Goal: Information Seeking & Learning: Compare options

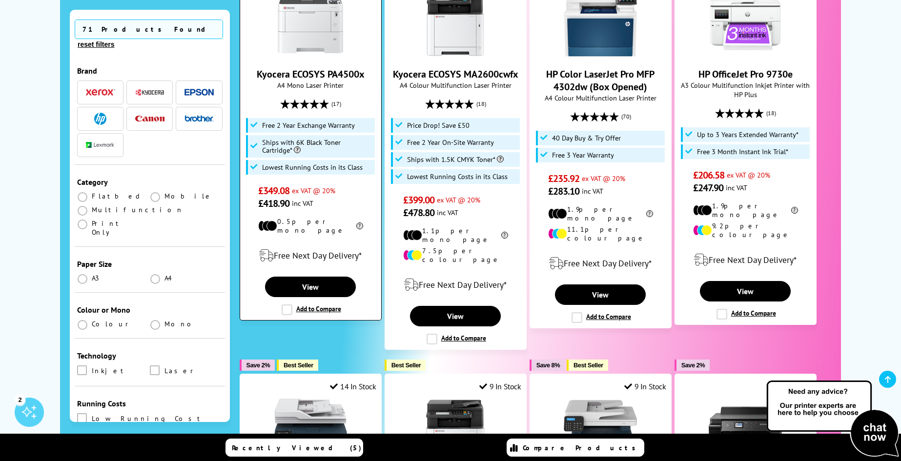
scroll to position [684, 0]
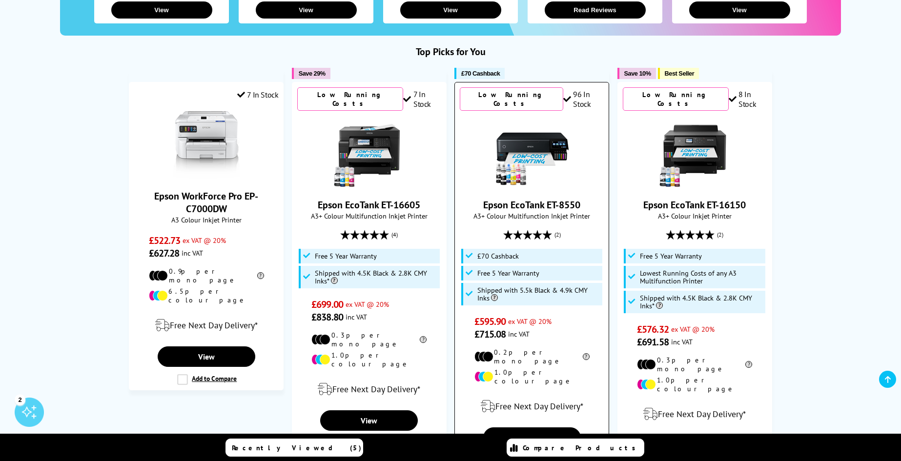
scroll to position [342, 0]
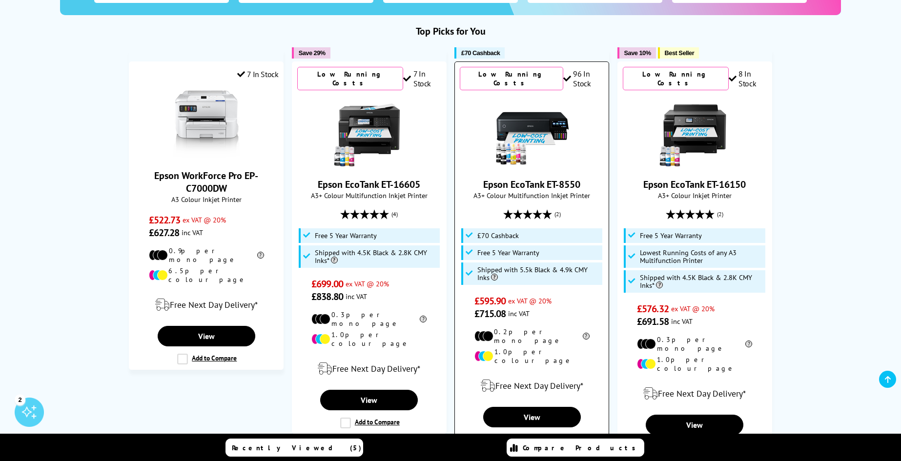
click at [524, 121] on img at bounding box center [532, 131] width 73 height 73
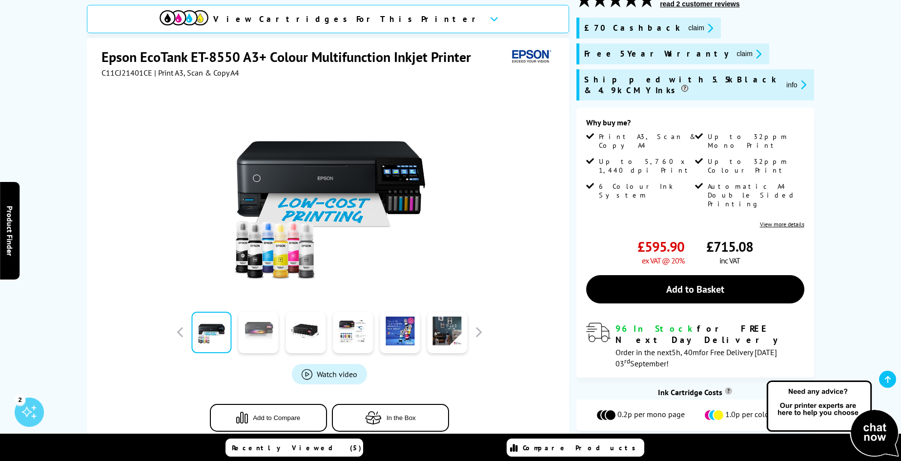
click at [262, 314] on link at bounding box center [259, 332] width 40 height 41
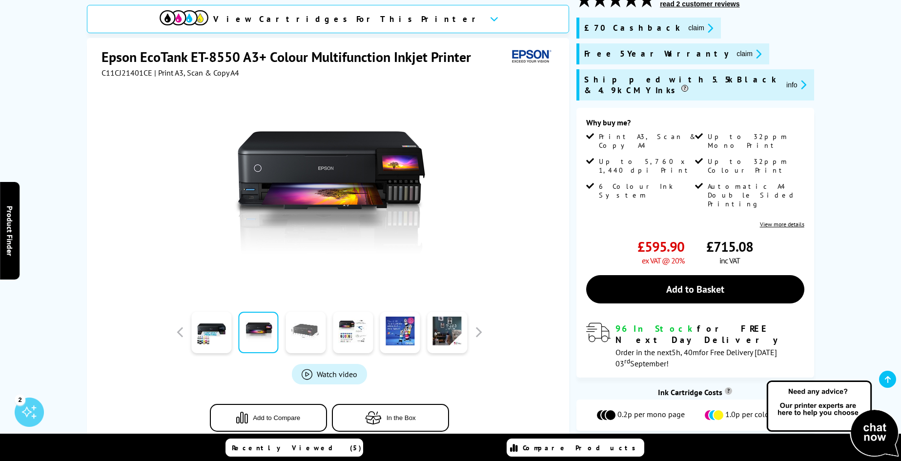
click at [306, 315] on link at bounding box center [306, 332] width 40 height 41
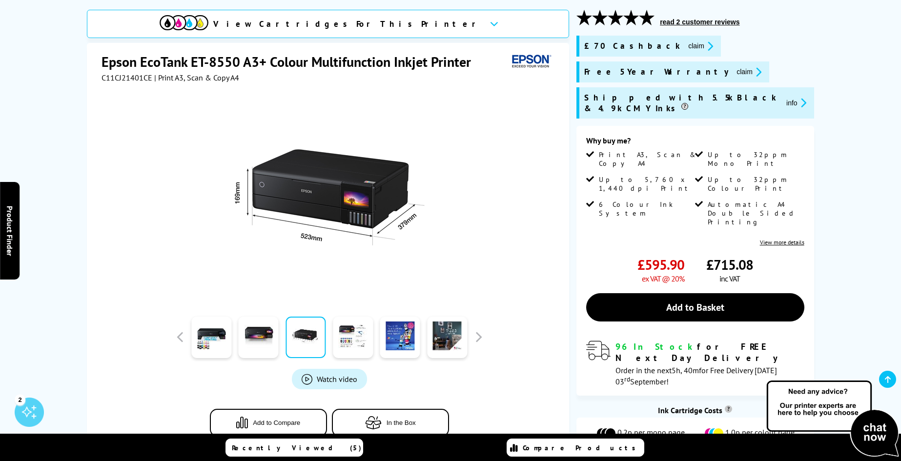
scroll to position [146, 0]
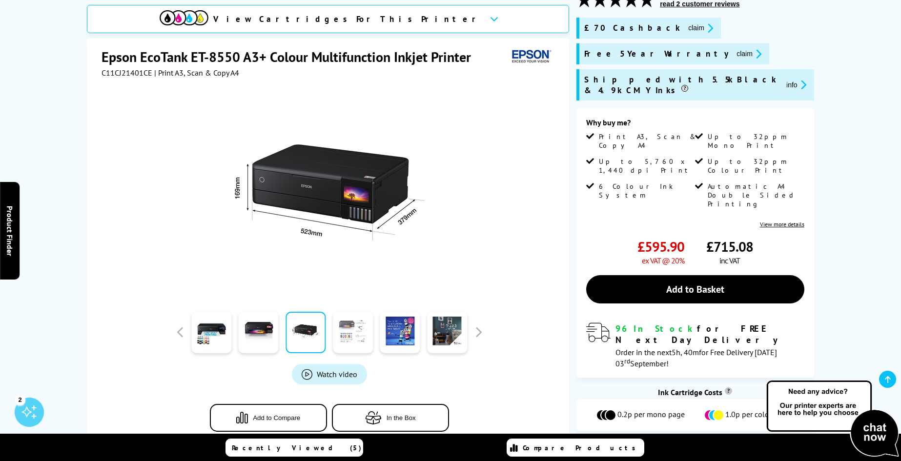
click at [340, 321] on link at bounding box center [353, 332] width 40 height 41
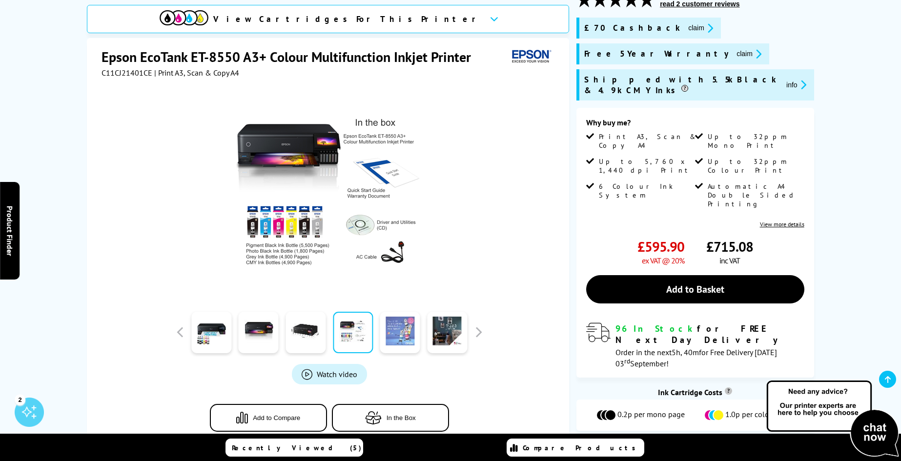
click at [398, 318] on link at bounding box center [400, 332] width 40 height 41
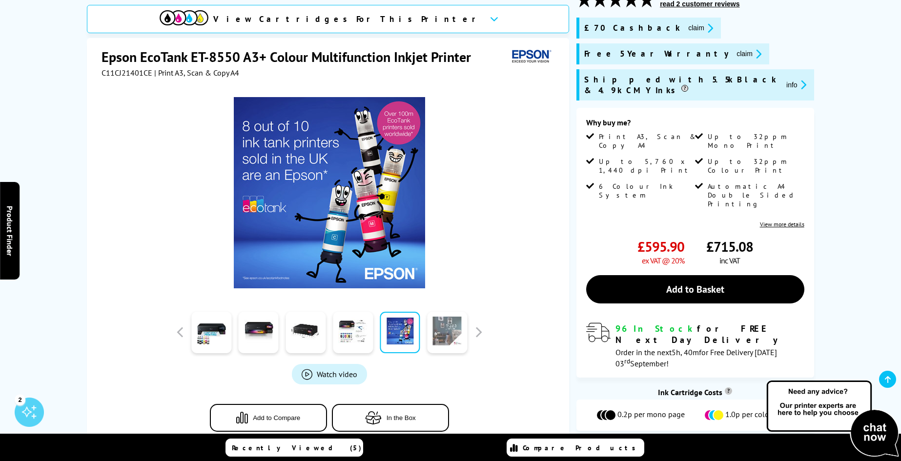
click at [445, 317] on link at bounding box center [447, 332] width 40 height 41
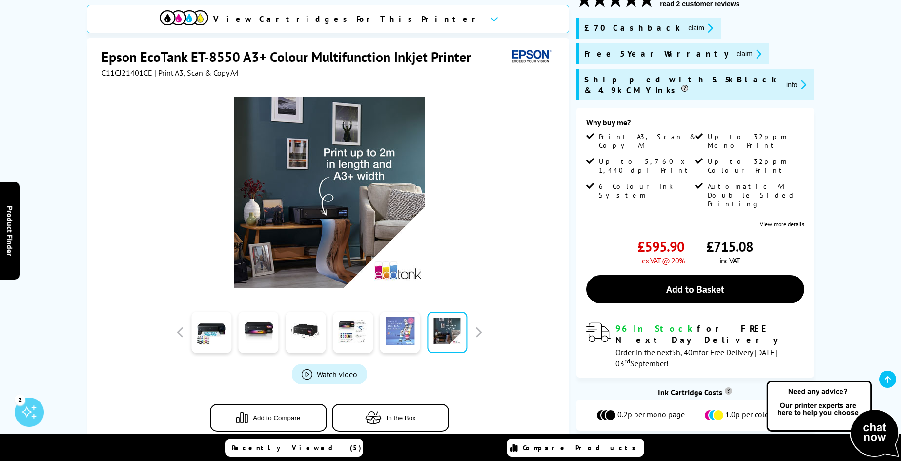
click at [390, 321] on link at bounding box center [400, 332] width 40 height 41
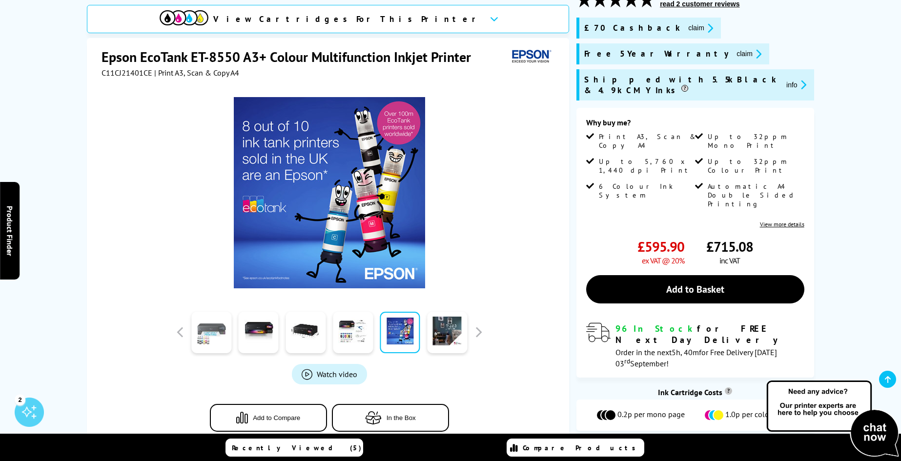
click at [213, 312] on link at bounding box center [211, 332] width 40 height 41
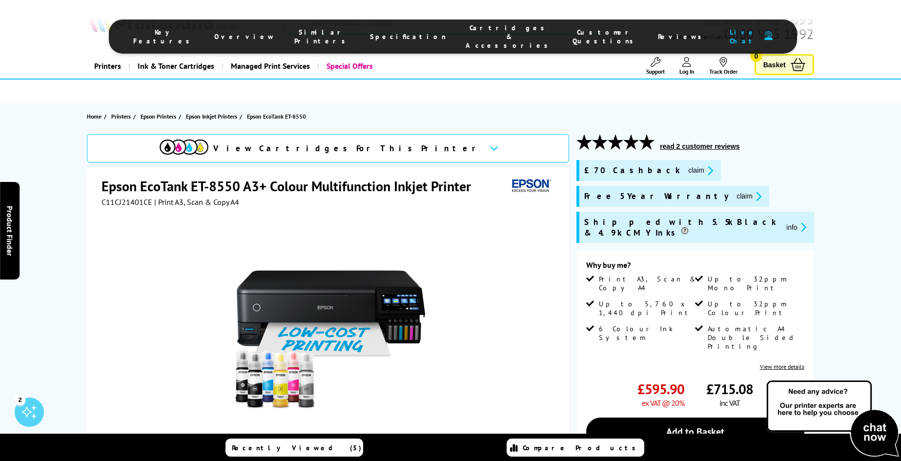
scroll to position [0, 0]
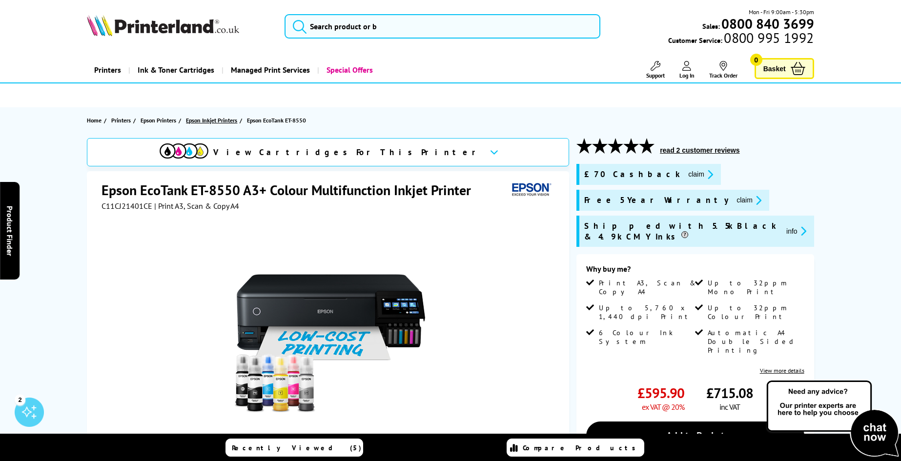
click at [217, 120] on span "Epson Inkjet Printers" at bounding box center [211, 120] width 51 height 10
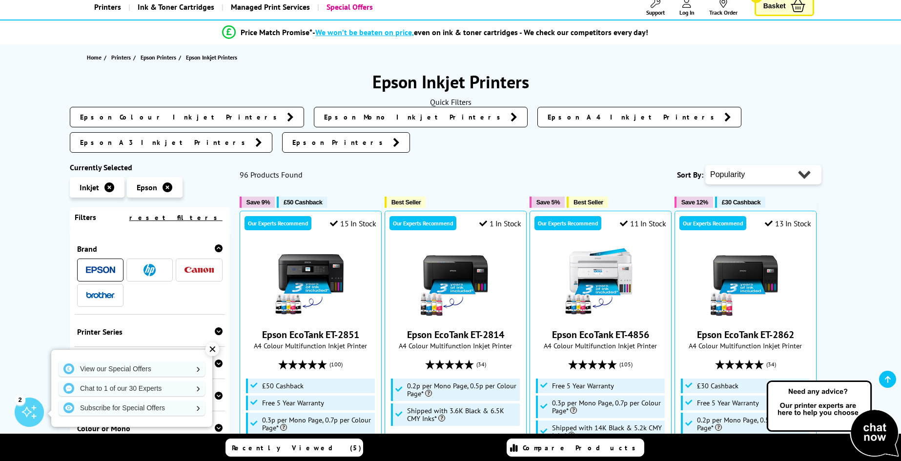
scroll to position [49, 0]
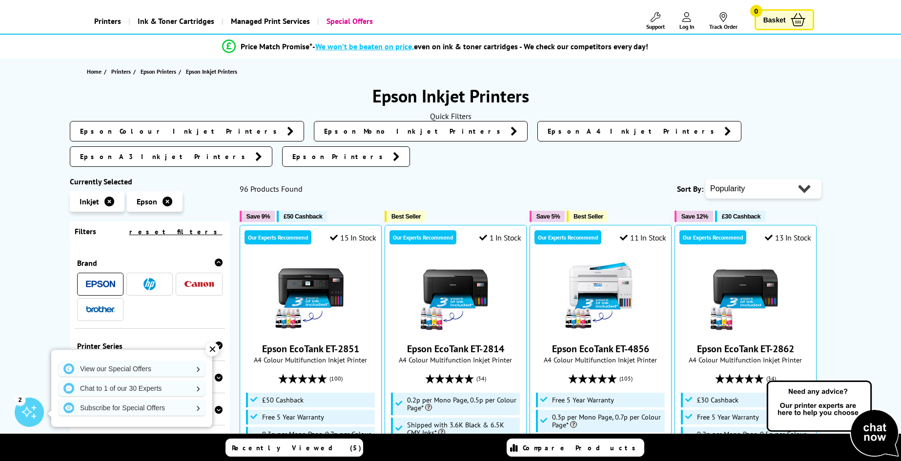
click at [250, 152] on span "Epson A3 Inkjet Printers" at bounding box center [165, 157] width 170 height 10
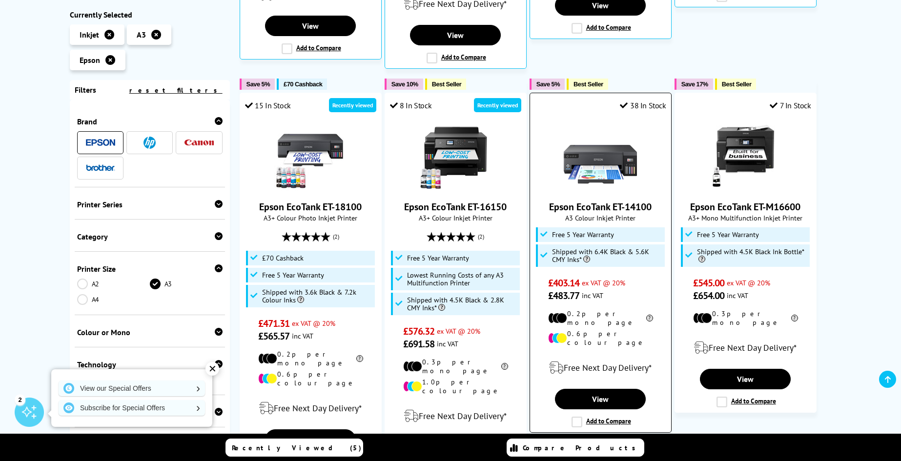
scroll to position [586, 0]
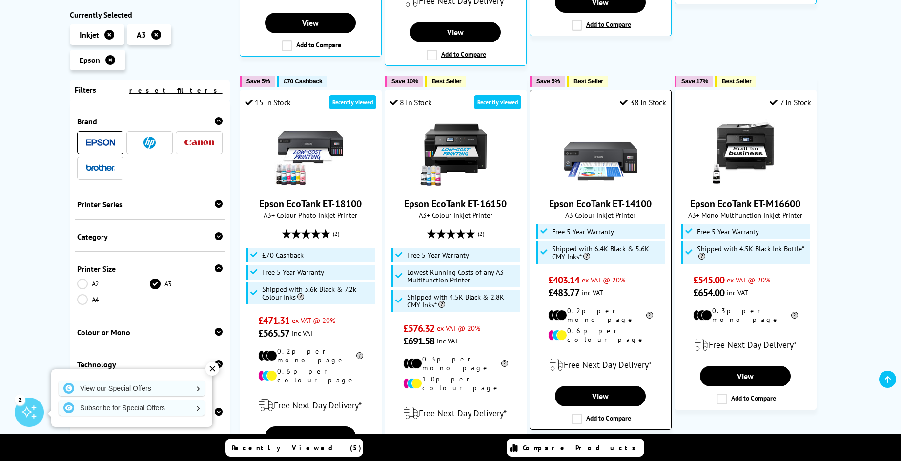
click at [595, 146] on img at bounding box center [600, 151] width 73 height 73
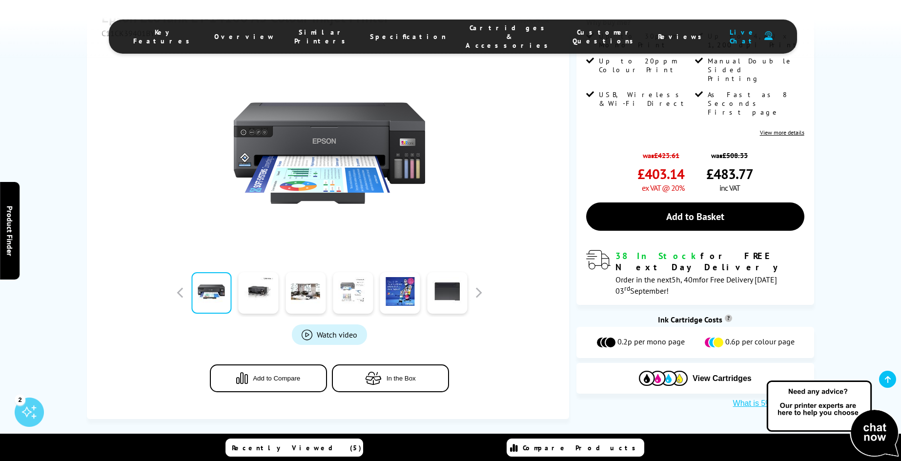
click at [353, 294] on link at bounding box center [353, 292] width 40 height 41
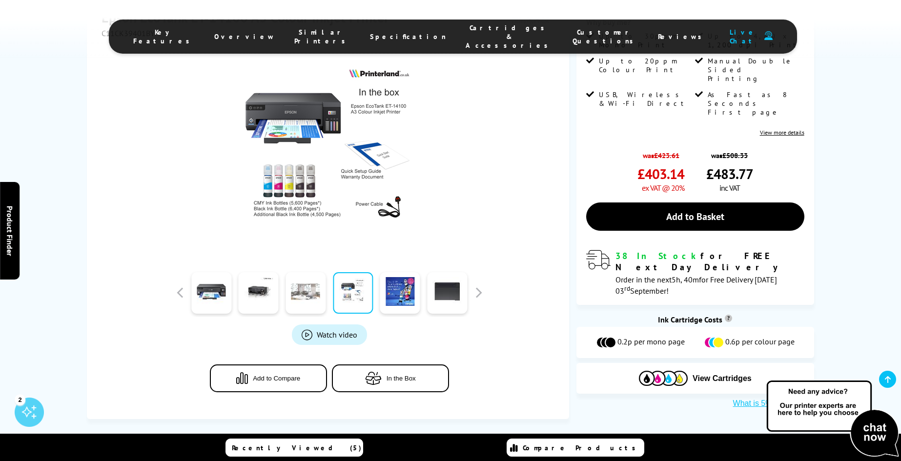
click at [308, 297] on link at bounding box center [306, 292] width 40 height 41
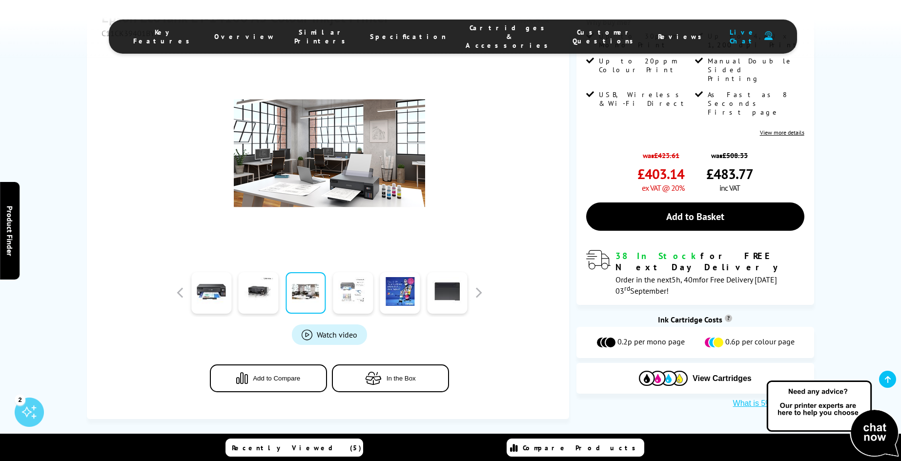
click at [351, 299] on link at bounding box center [353, 292] width 40 height 41
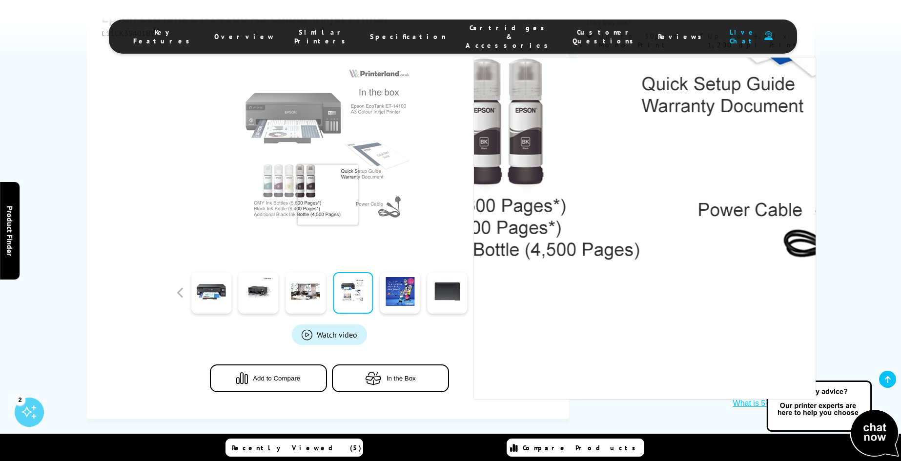
scroll to position [146, 0]
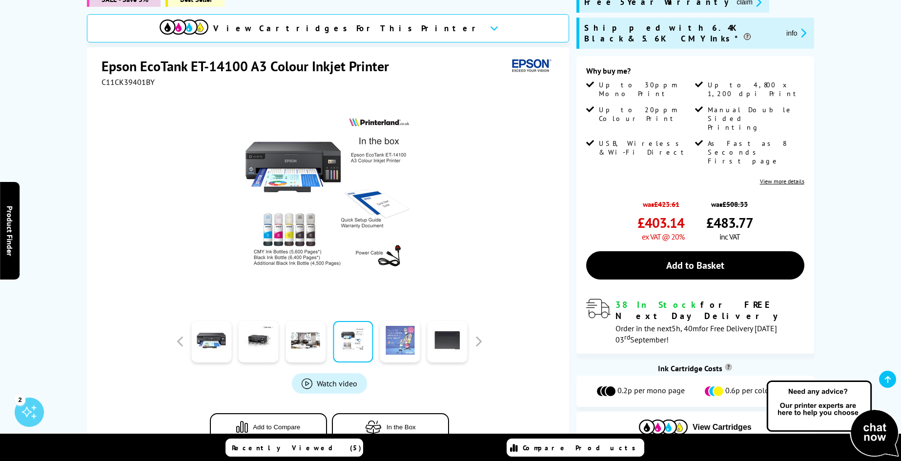
click at [397, 343] on link at bounding box center [400, 341] width 40 height 41
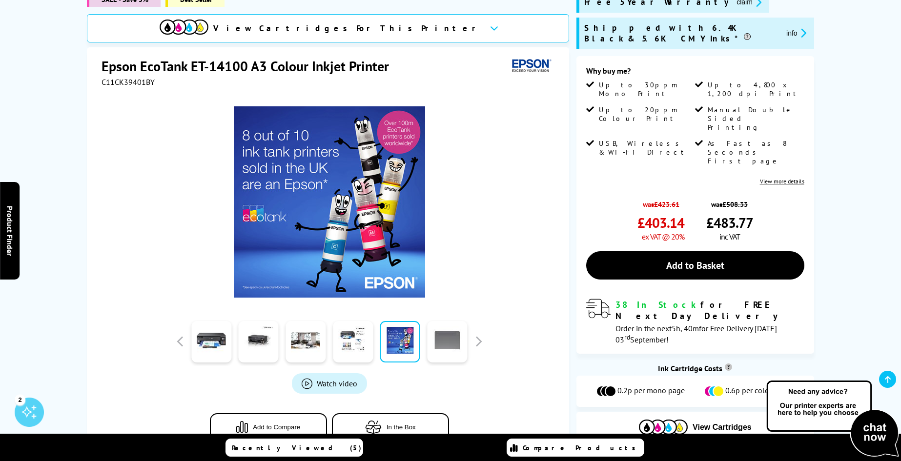
click at [442, 342] on link at bounding box center [447, 341] width 40 height 41
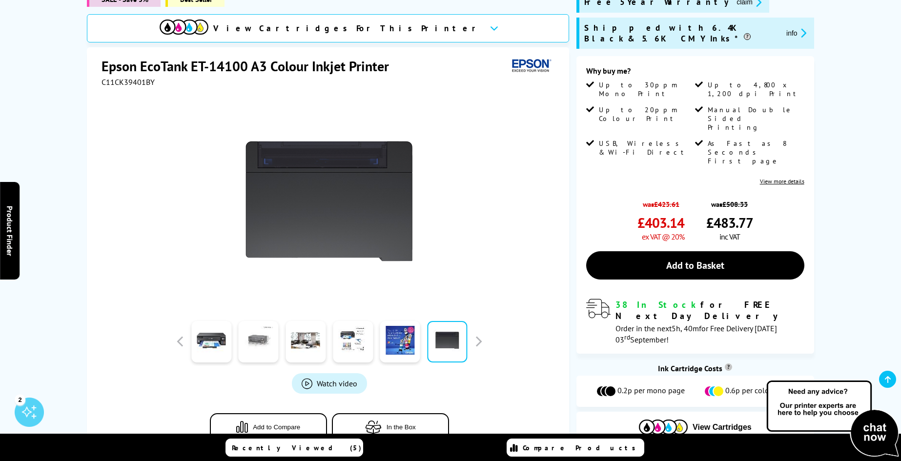
click at [260, 340] on link at bounding box center [259, 341] width 40 height 41
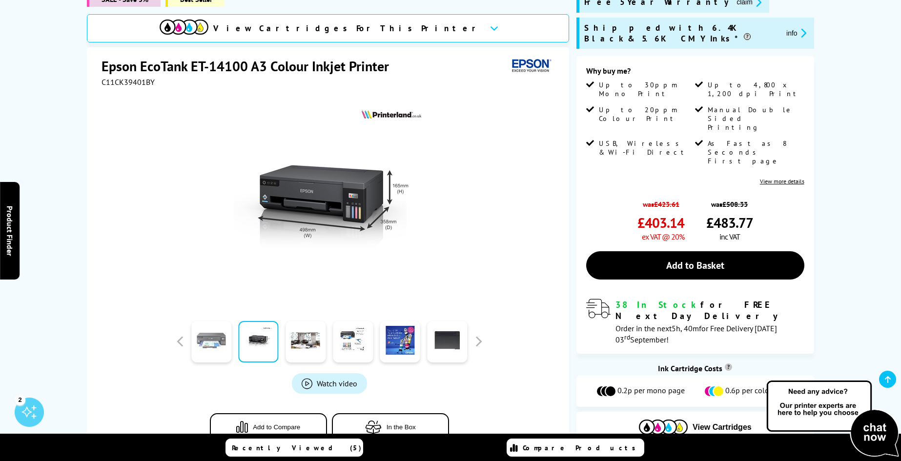
click at [213, 340] on link at bounding box center [211, 341] width 40 height 41
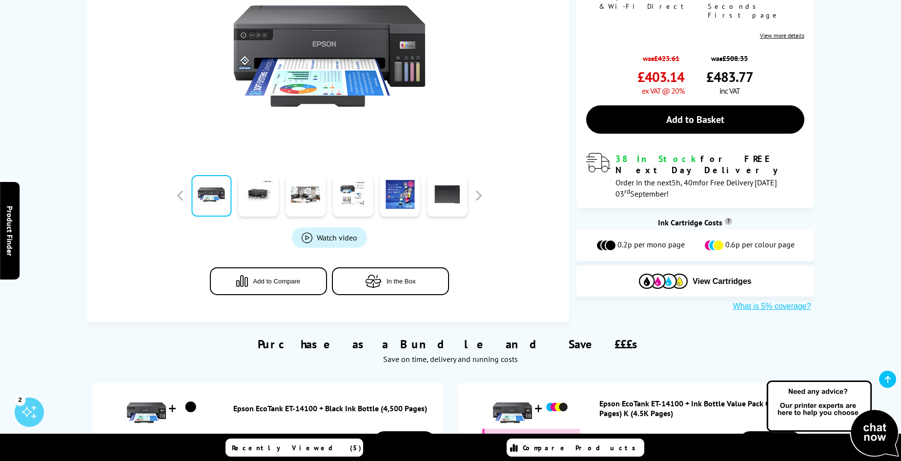
scroll to position [293, 0]
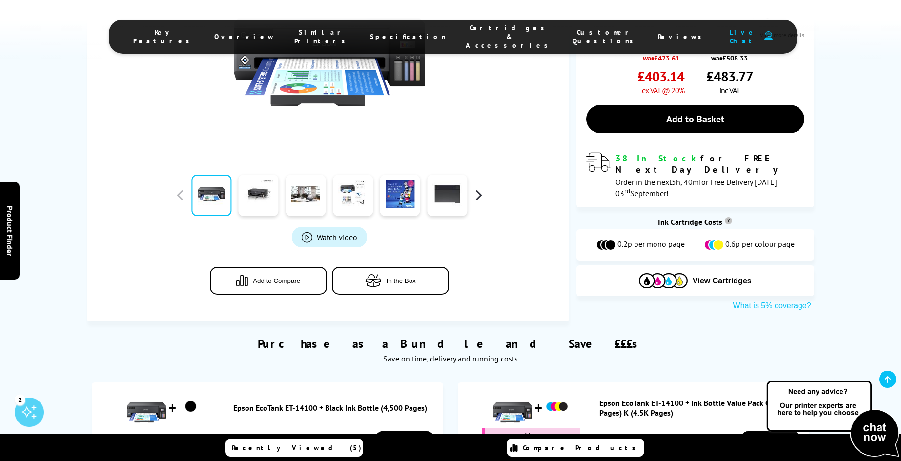
click at [479, 195] on button "button" at bounding box center [478, 195] width 15 height 15
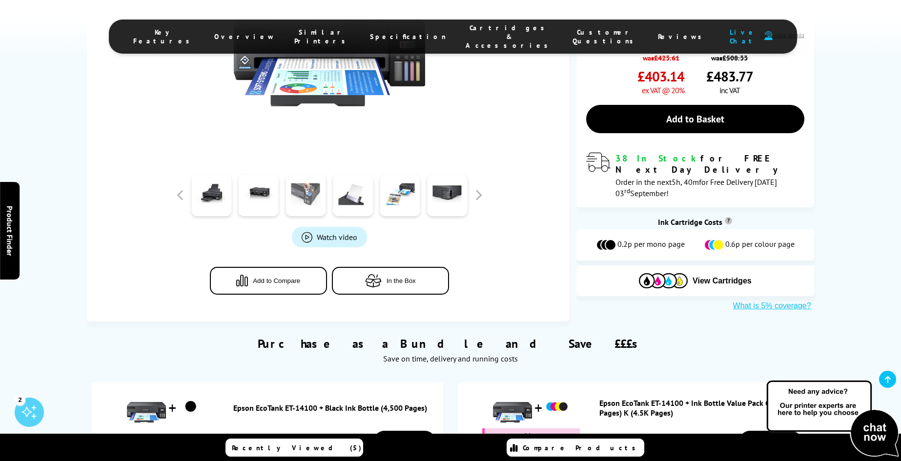
click at [308, 193] on link at bounding box center [306, 195] width 40 height 41
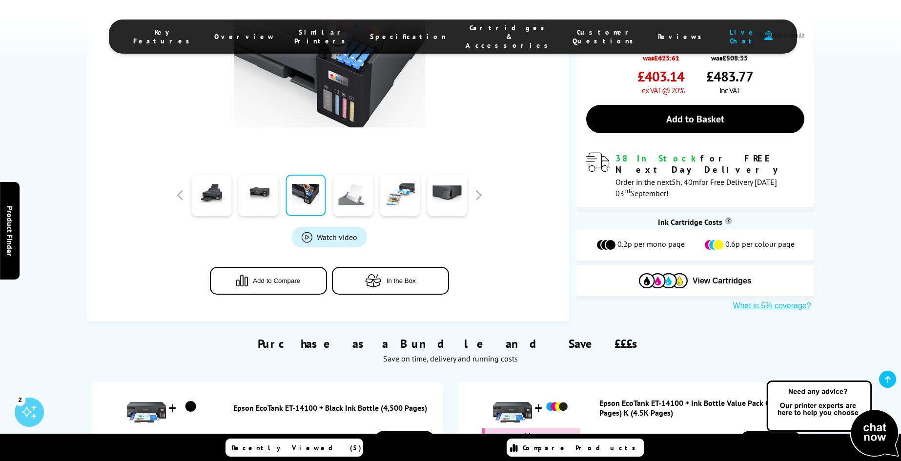
scroll to position [244, 0]
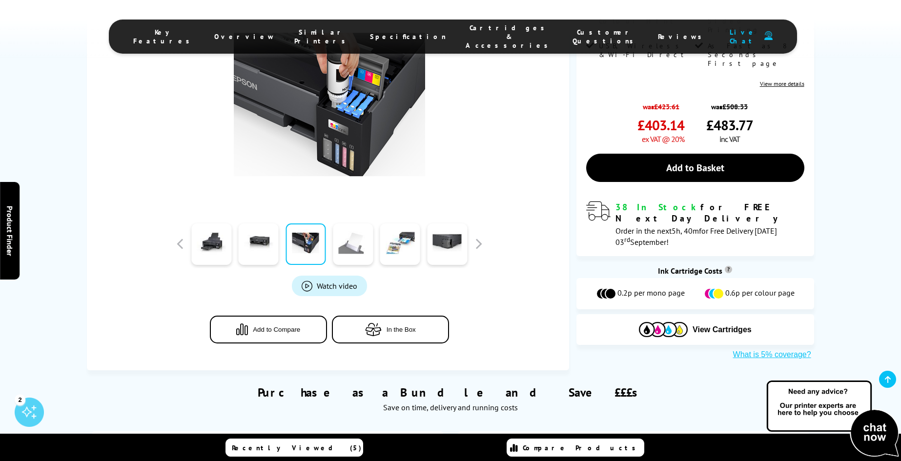
click at [351, 249] on link at bounding box center [353, 244] width 40 height 41
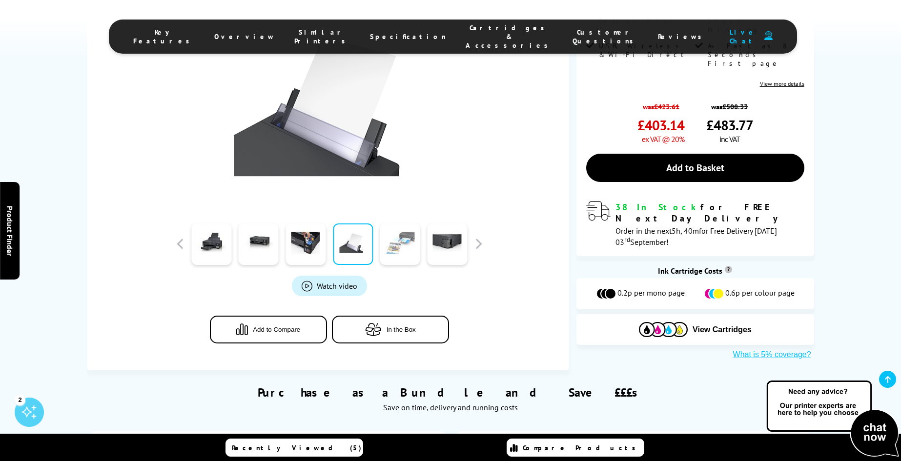
click at [389, 250] on link at bounding box center [400, 244] width 40 height 41
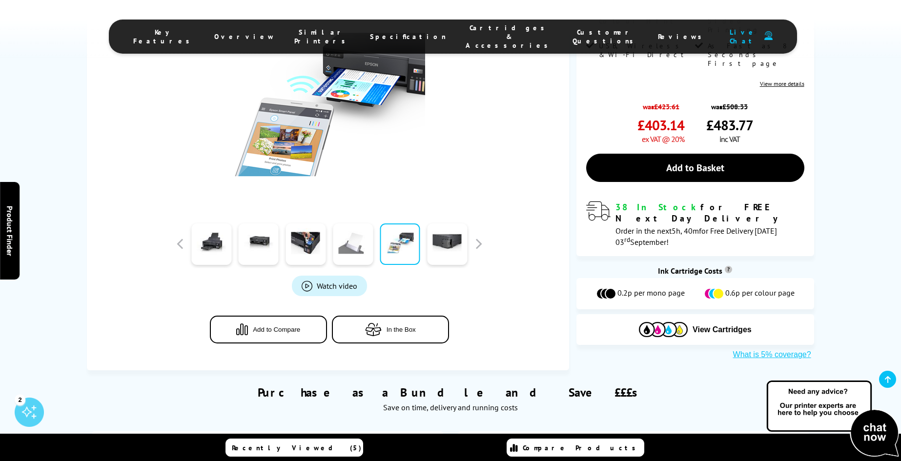
click at [345, 250] on link at bounding box center [353, 244] width 40 height 41
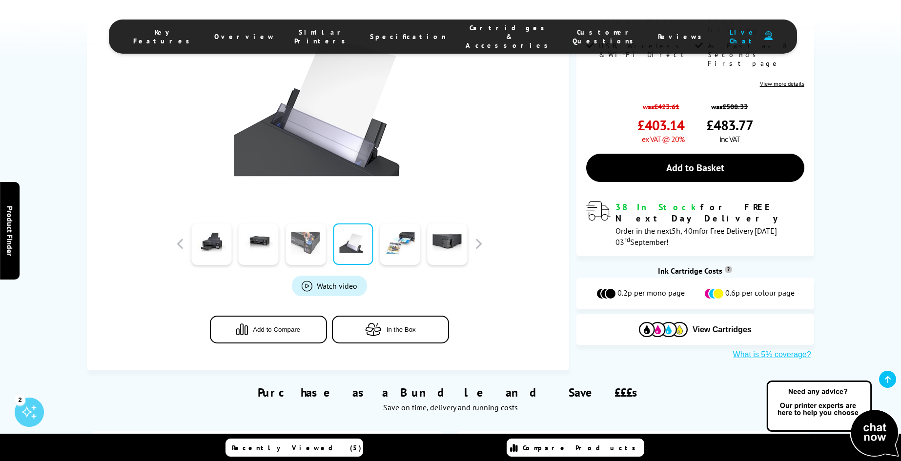
click at [313, 248] on link at bounding box center [306, 244] width 40 height 41
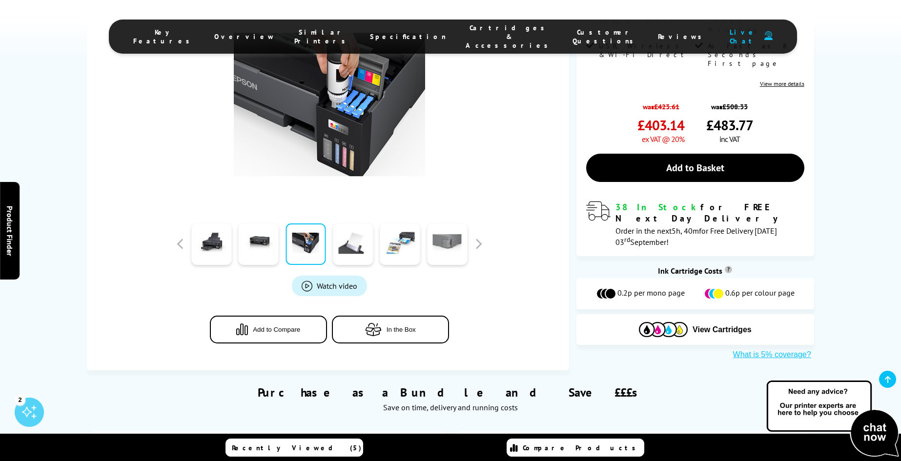
click at [431, 247] on link at bounding box center [447, 244] width 40 height 41
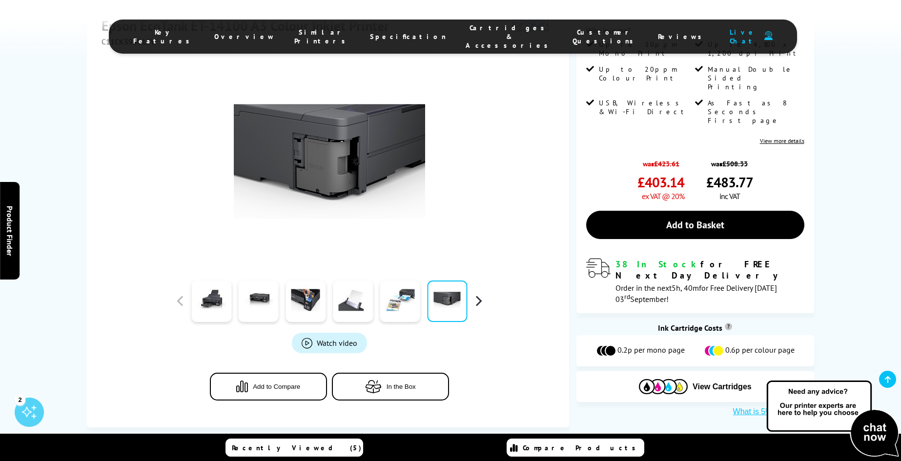
scroll to position [146, 0]
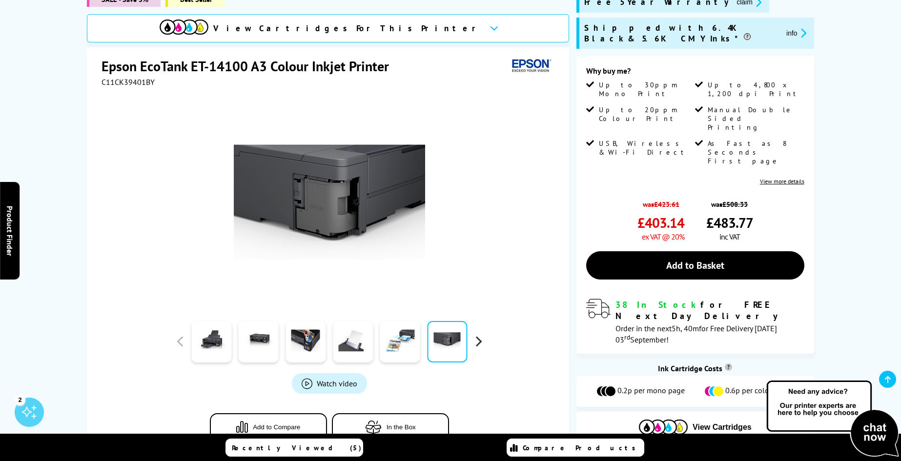
click at [478, 340] on button "button" at bounding box center [478, 341] width 15 height 15
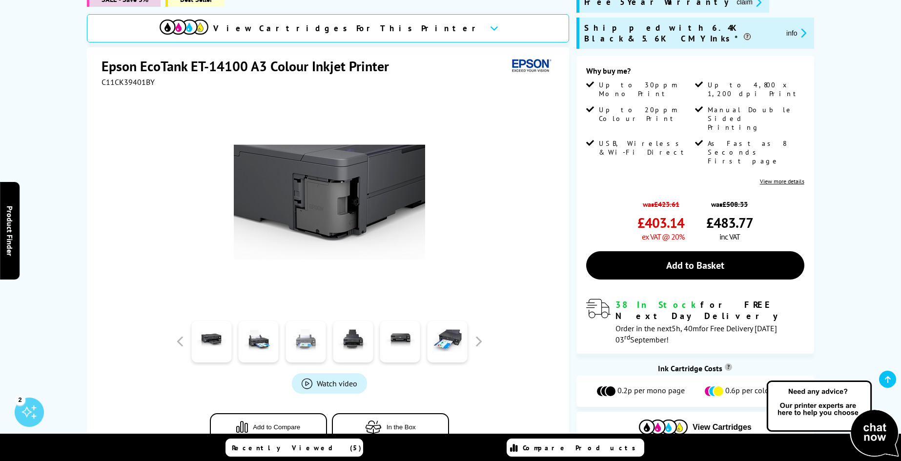
click at [302, 338] on link at bounding box center [306, 341] width 40 height 41
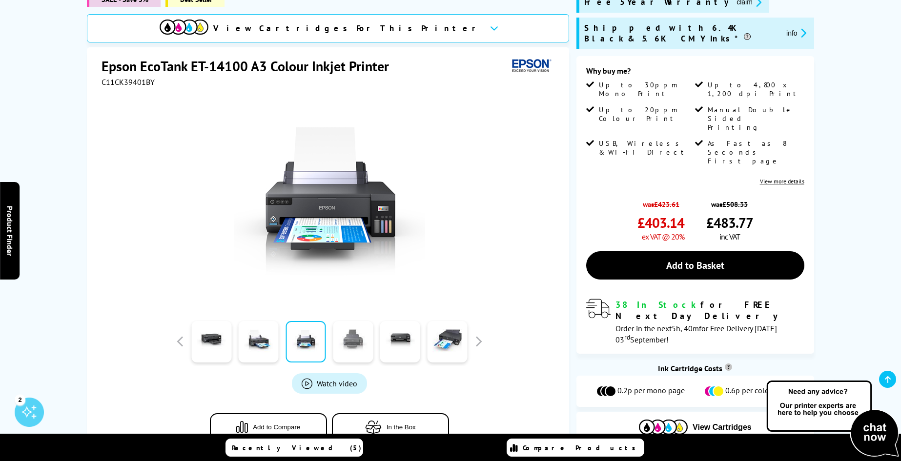
click at [356, 337] on link at bounding box center [353, 341] width 40 height 41
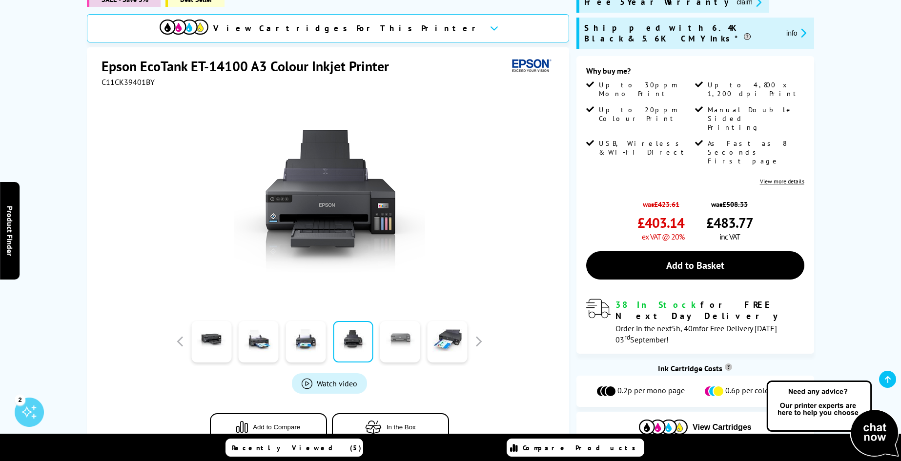
click at [399, 341] on link at bounding box center [400, 341] width 40 height 41
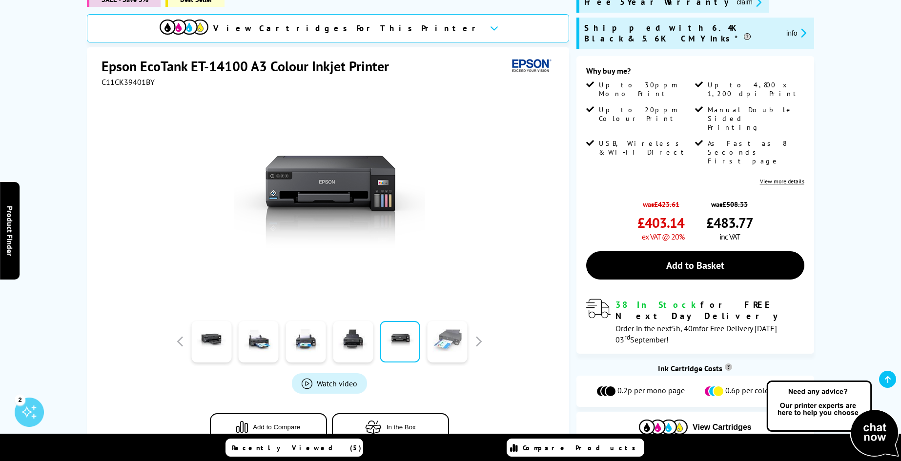
click at [446, 342] on link at bounding box center [447, 341] width 40 height 41
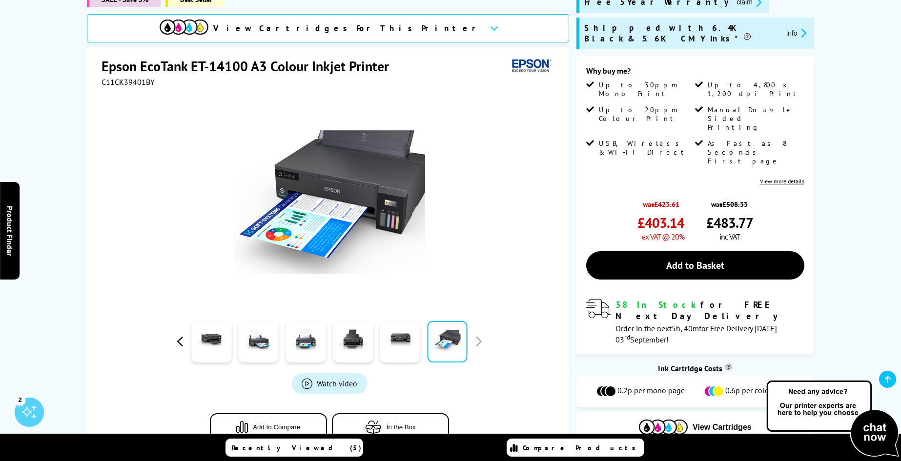
click at [177, 339] on button "button" at bounding box center [180, 341] width 15 height 15
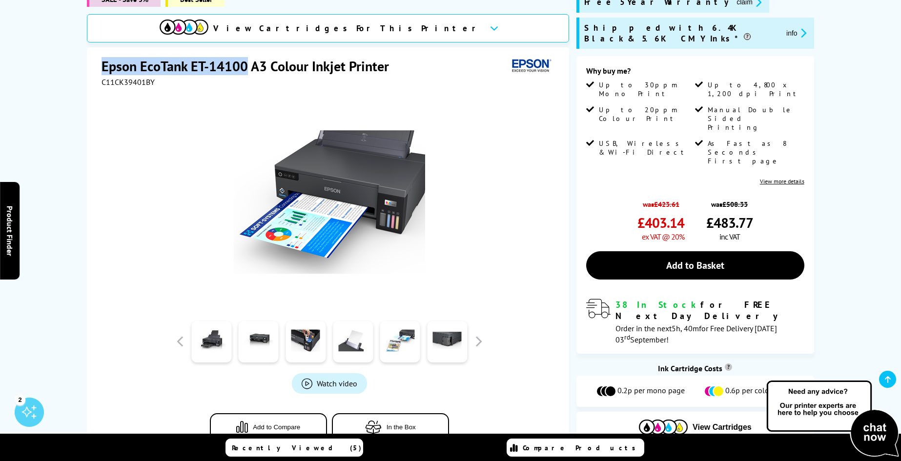
drag, startPoint x: 248, startPoint y: 67, endPoint x: 103, endPoint y: 65, distance: 144.5
click at [103, 65] on h1 "Epson EcoTank ET-14100 A3 Colour Inkjet Printer" at bounding box center [250, 66] width 297 height 18
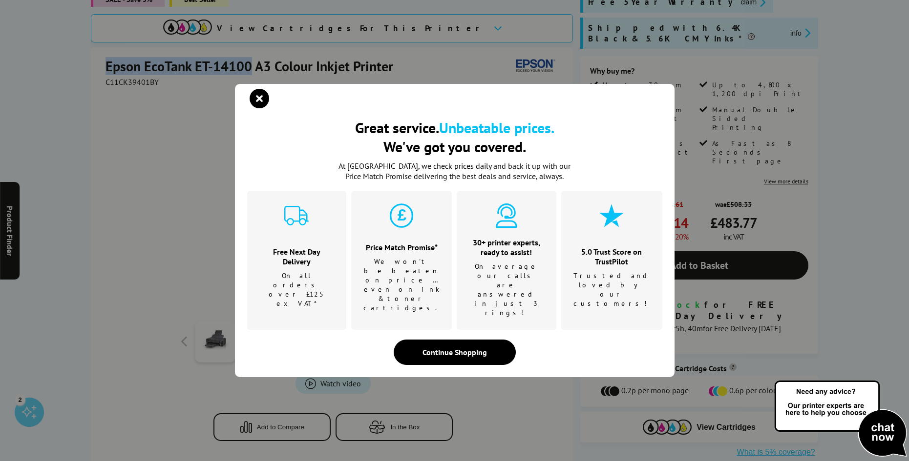
copy h1 "Epson EcoTank ET-14100"
click at [258, 108] on icon "close modal" at bounding box center [259, 99] width 20 height 20
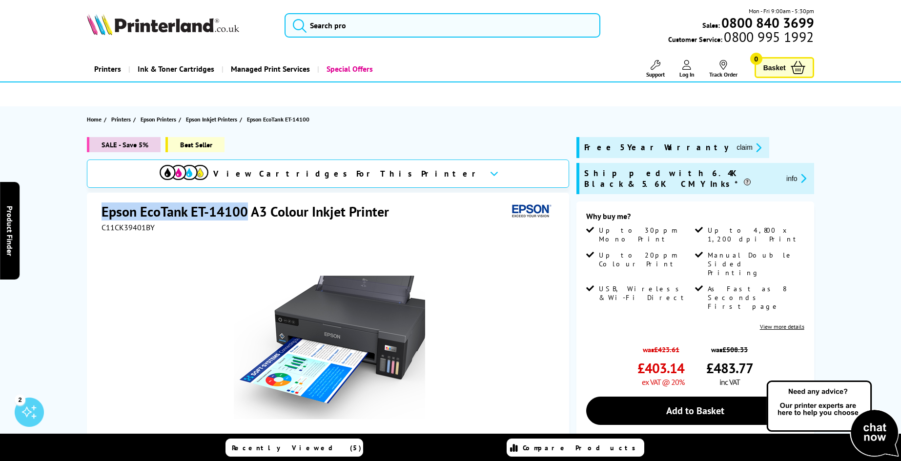
scroll to position [0, 0]
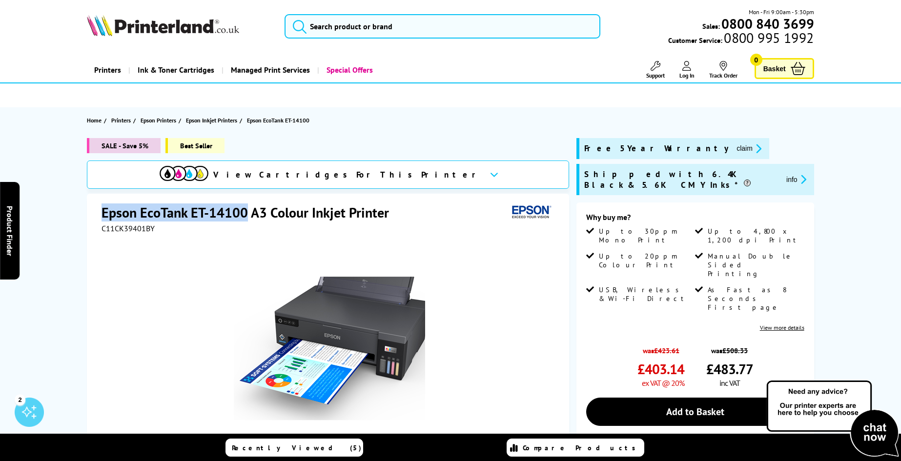
click at [234, 214] on h1 "Epson EcoTank ET-14100 A3 Colour Inkjet Printer" at bounding box center [250, 213] width 297 height 18
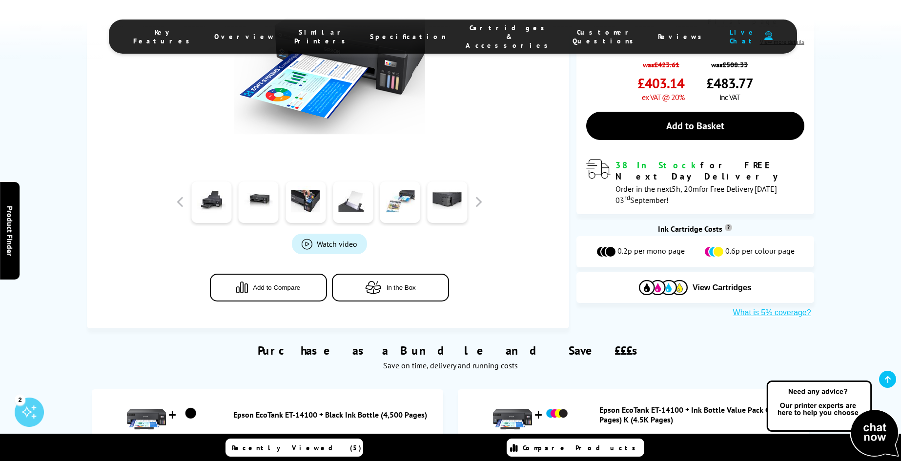
scroll to position [244, 0]
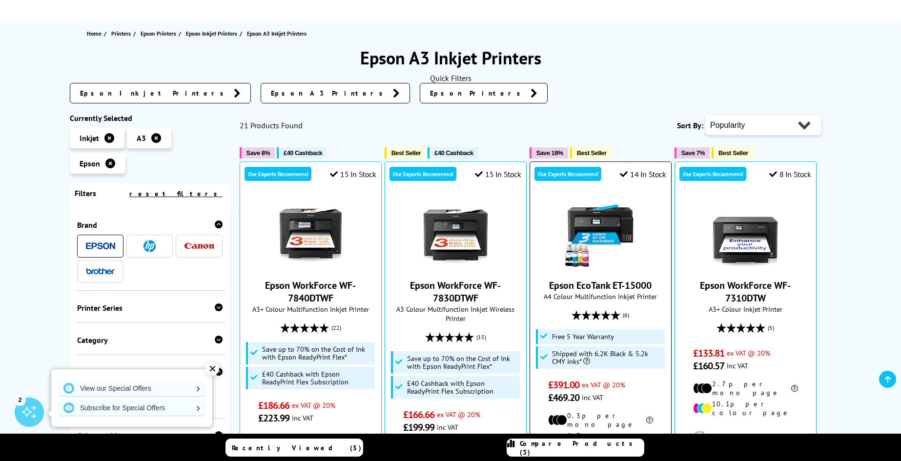
scroll to position [83, 0]
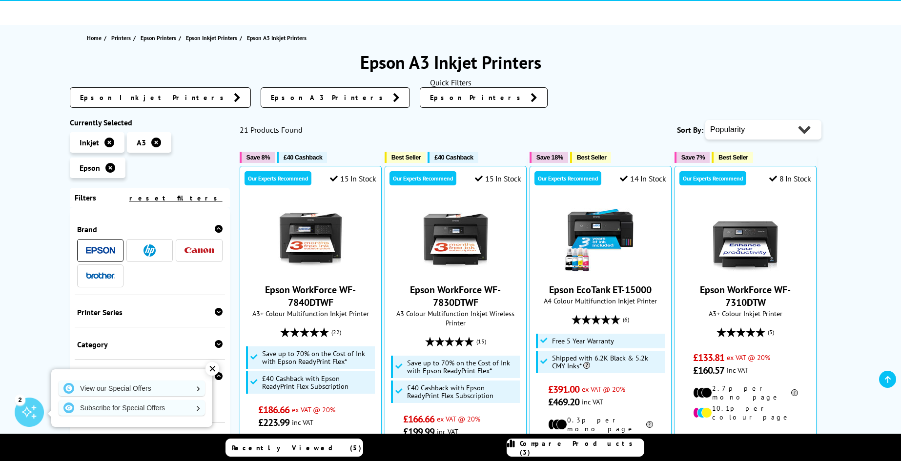
click at [271, 98] on span "Epson A3 Printers" at bounding box center [329, 98] width 117 height 10
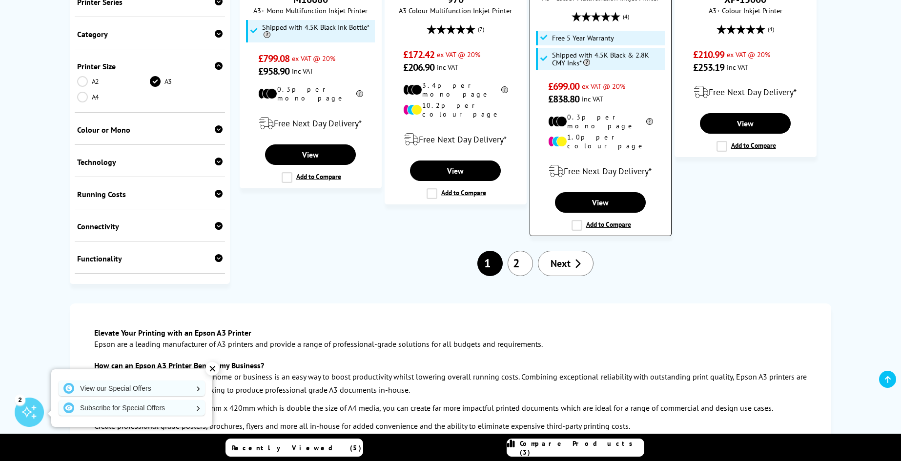
scroll to position [1221, 0]
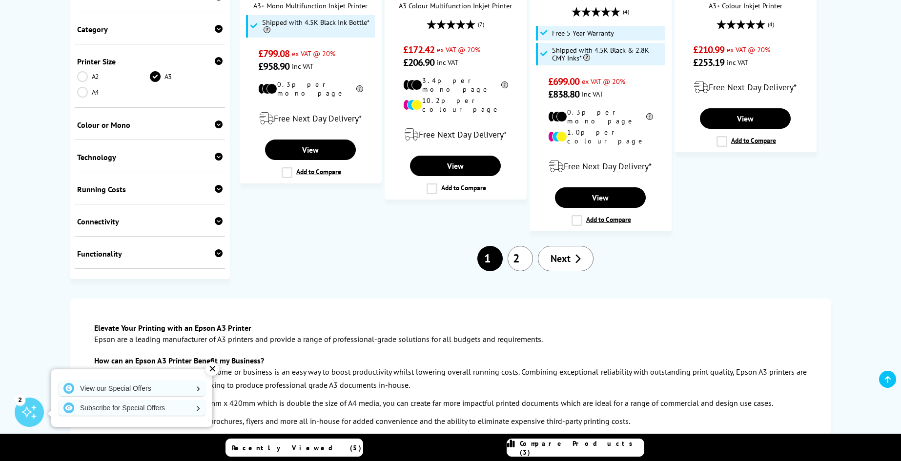
click at [522, 246] on link "2" at bounding box center [520, 258] width 25 height 25
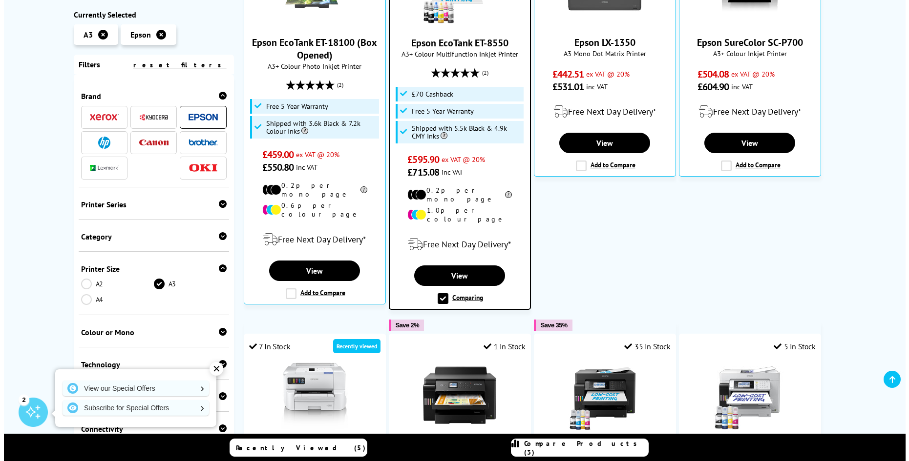
scroll to position [342, 0]
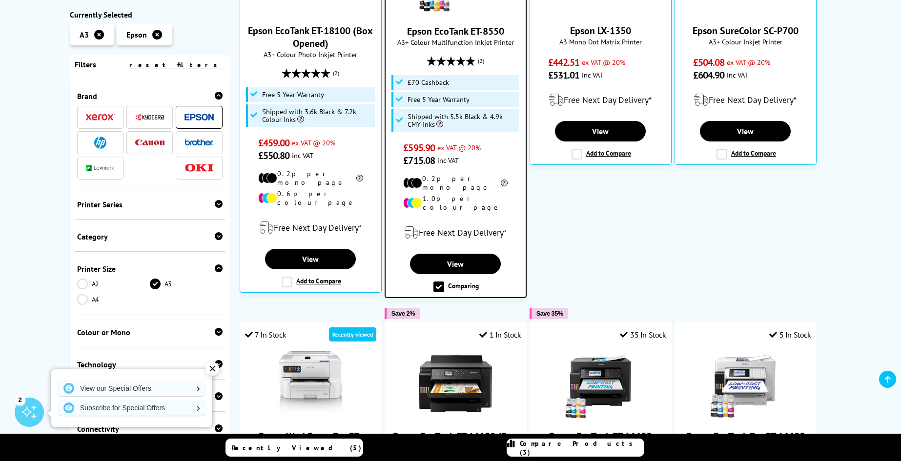
click at [572, 448] on span "Compare Products (3)" at bounding box center [582, 448] width 124 height 18
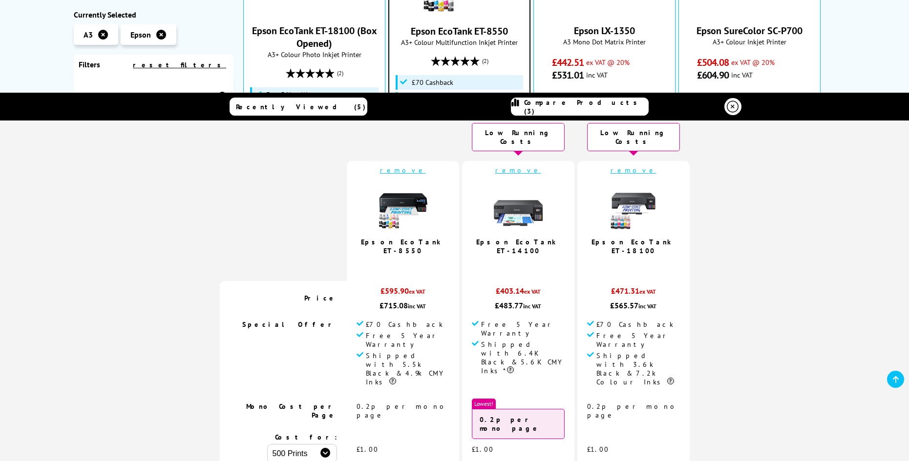
scroll to position [0, 0]
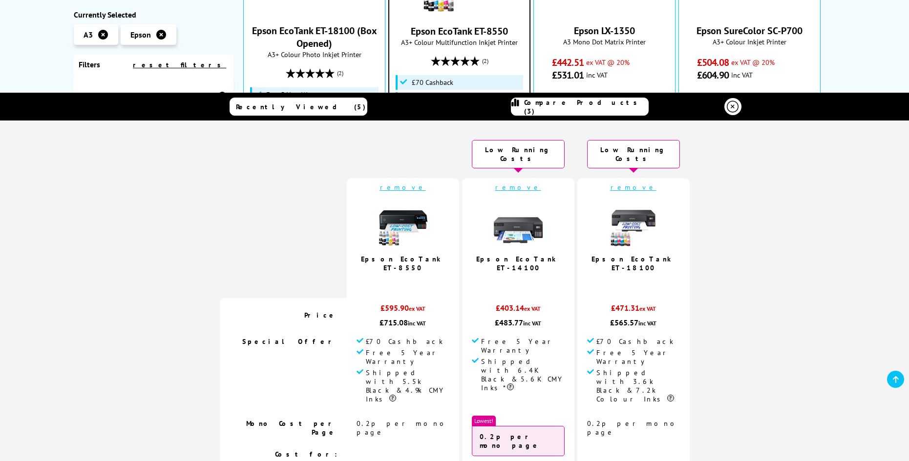
click at [516, 217] on img at bounding box center [518, 223] width 49 height 49
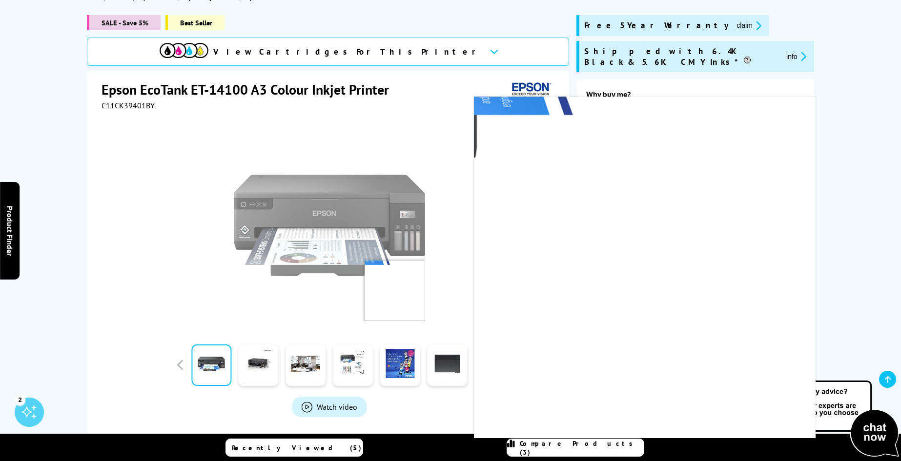
scroll to position [146, 0]
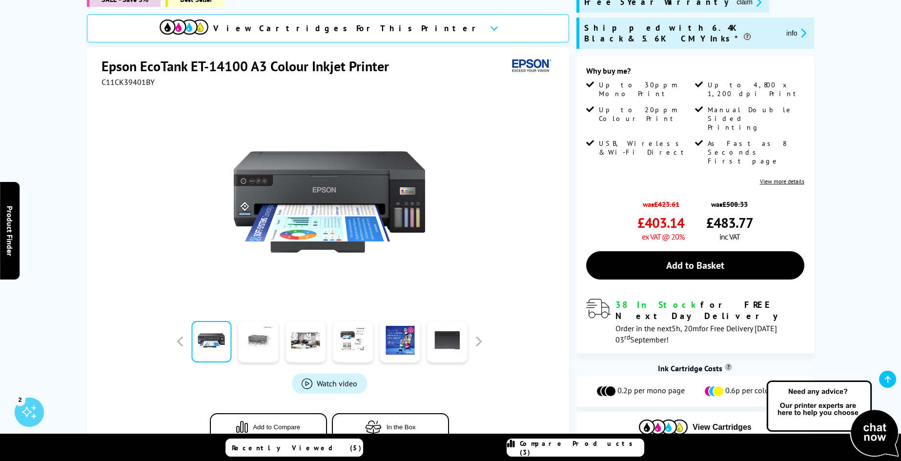
click at [259, 341] on link at bounding box center [259, 341] width 40 height 41
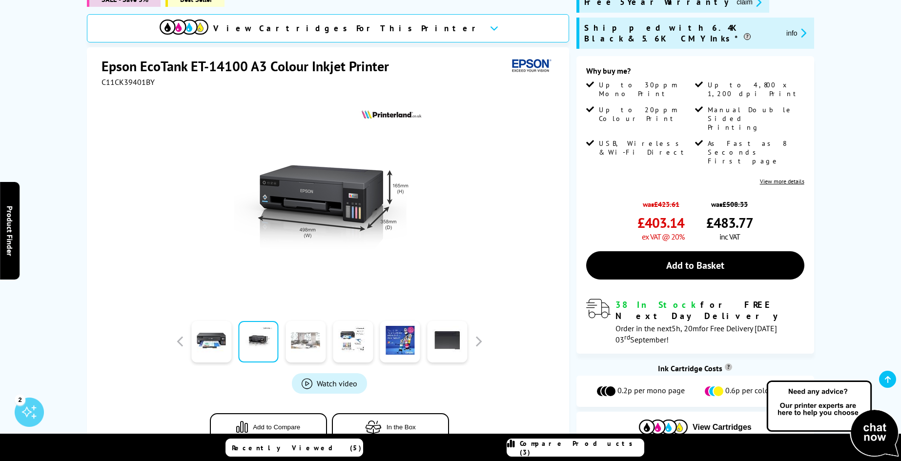
click at [311, 347] on link at bounding box center [306, 341] width 40 height 41
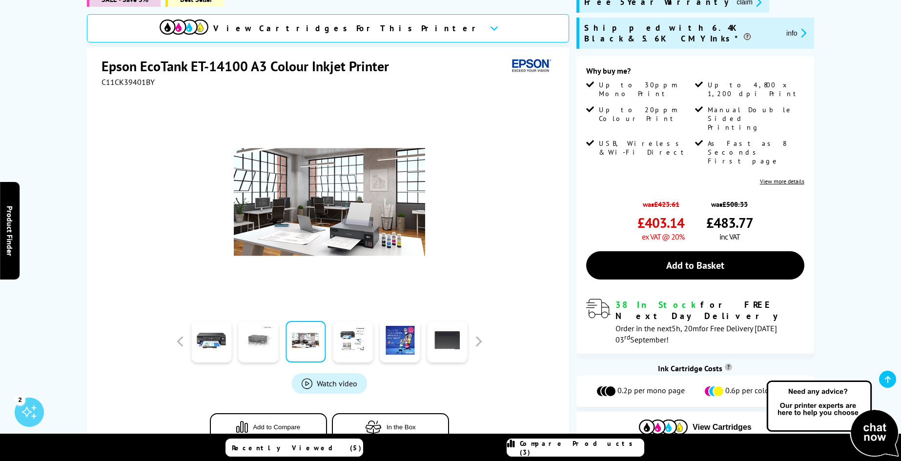
click at [258, 342] on link at bounding box center [259, 341] width 40 height 41
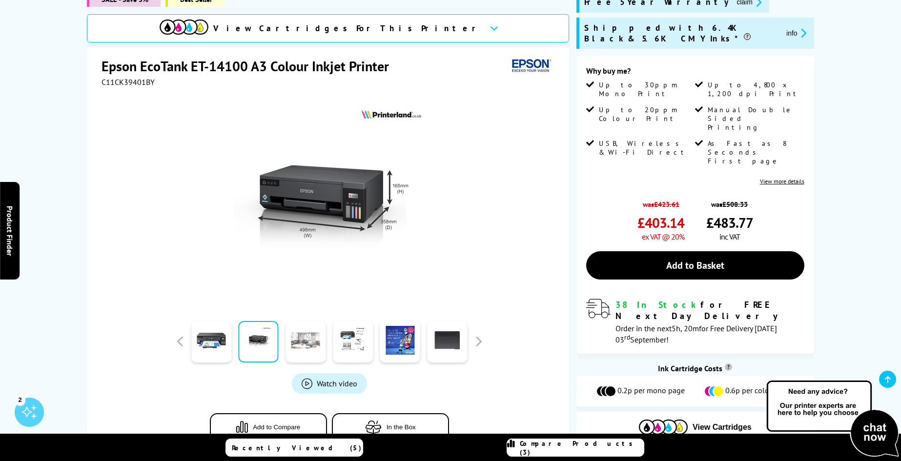
click at [302, 340] on link at bounding box center [306, 341] width 40 height 41
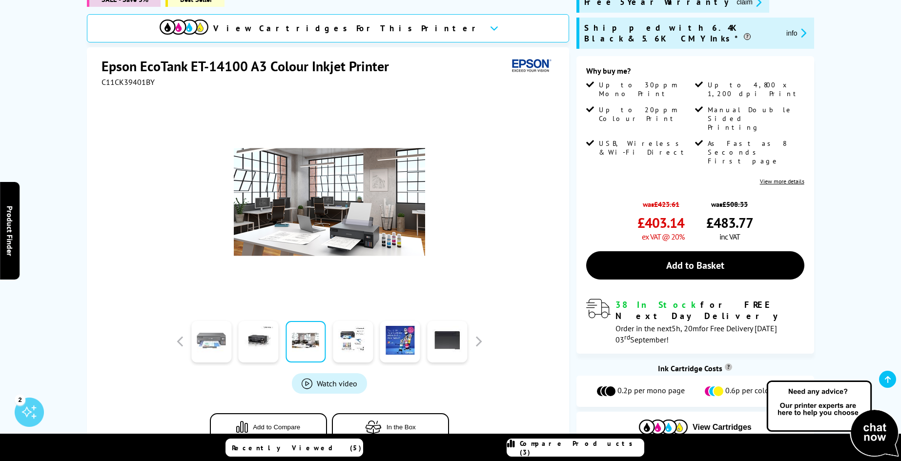
click at [221, 346] on link at bounding box center [211, 341] width 40 height 41
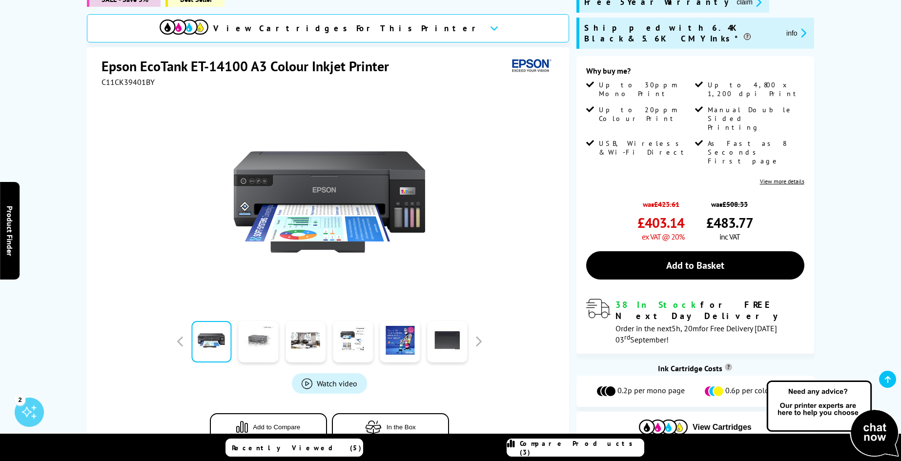
click at [256, 343] on link at bounding box center [259, 341] width 40 height 41
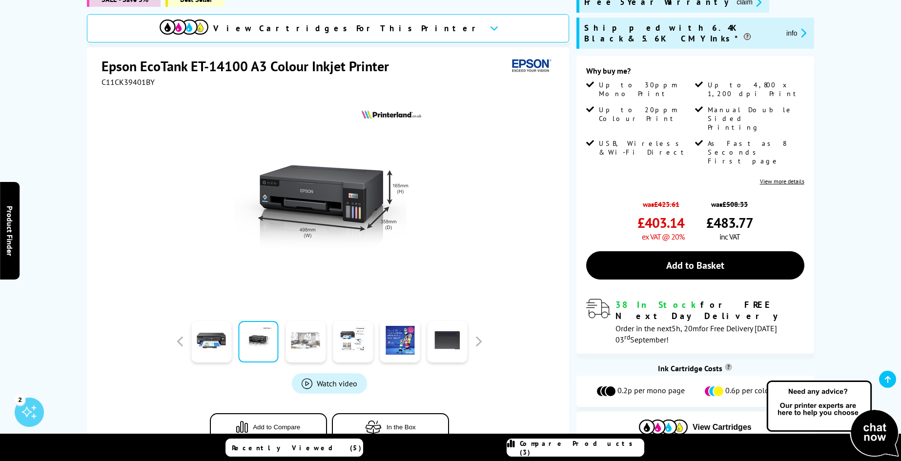
click at [302, 342] on link at bounding box center [306, 341] width 40 height 41
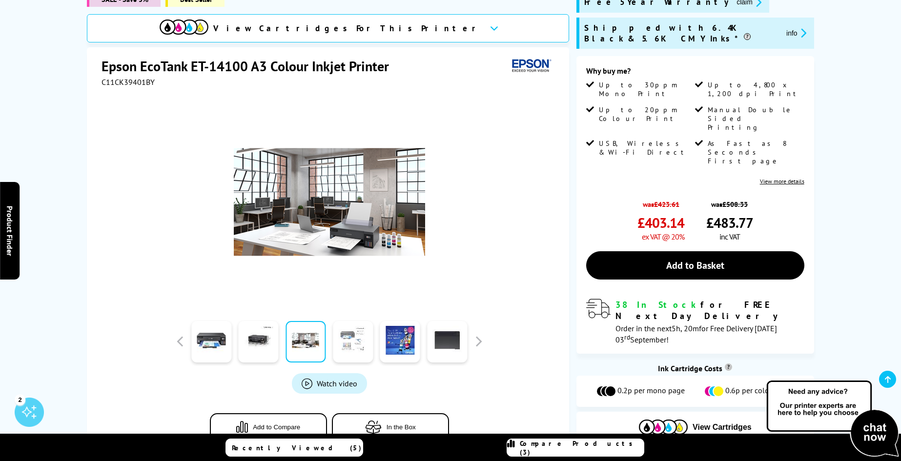
click at [347, 341] on link at bounding box center [353, 341] width 40 height 41
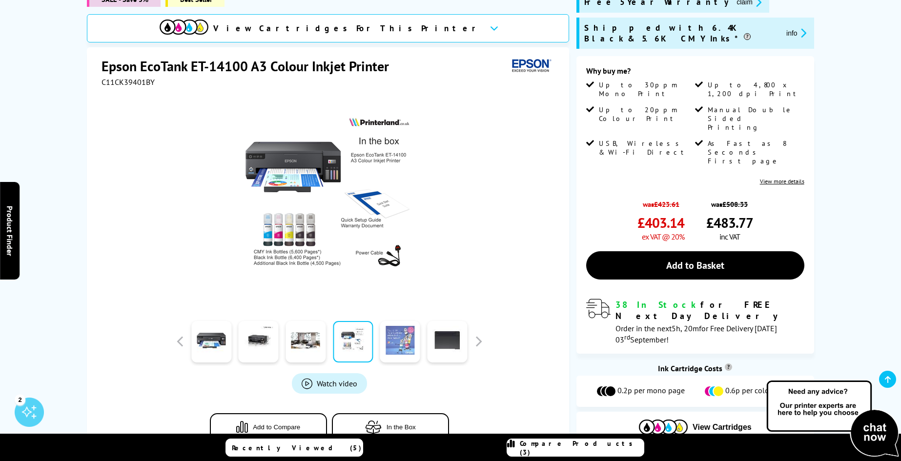
click at [393, 343] on link at bounding box center [400, 341] width 40 height 41
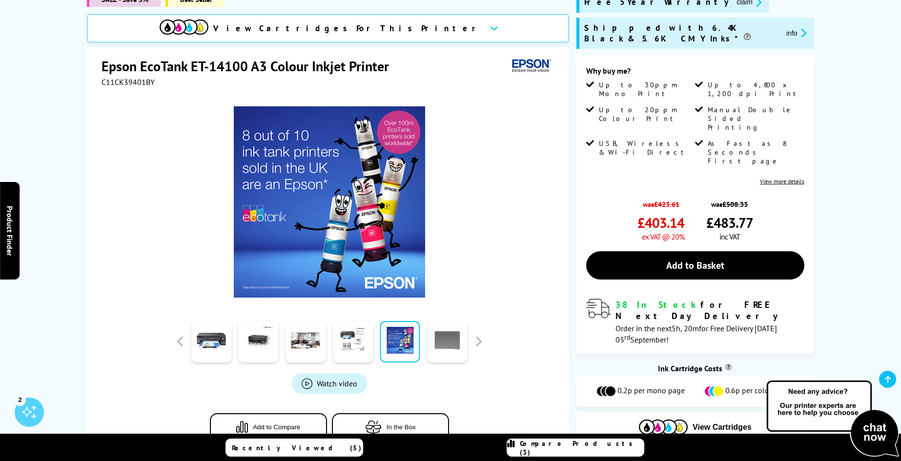
click at [446, 341] on link at bounding box center [447, 341] width 40 height 41
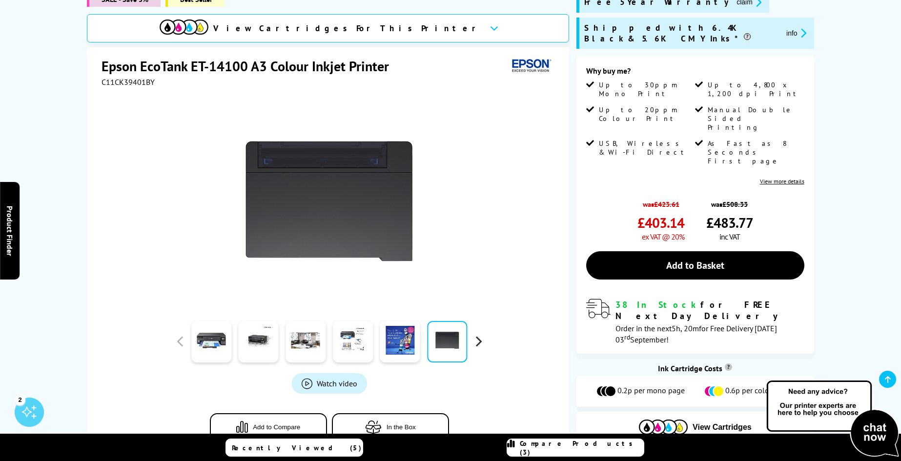
click at [477, 341] on button "button" at bounding box center [478, 341] width 15 height 15
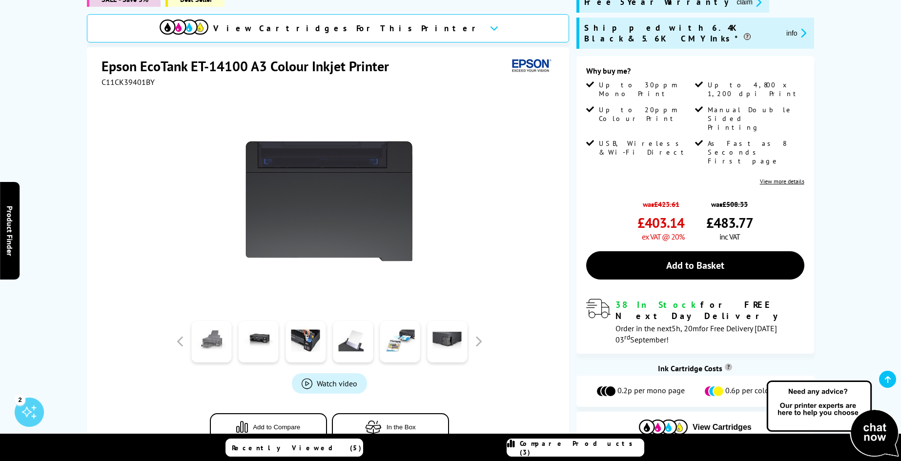
click at [206, 344] on link at bounding box center [211, 341] width 40 height 41
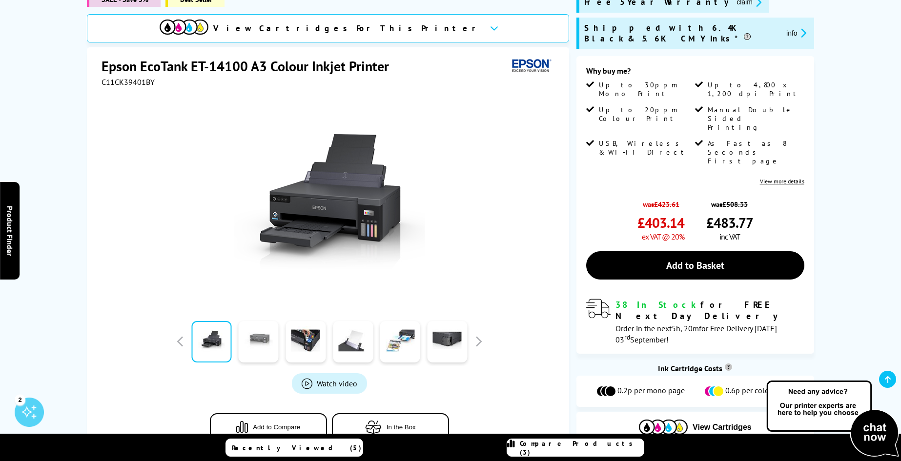
click at [265, 339] on link at bounding box center [259, 341] width 40 height 41
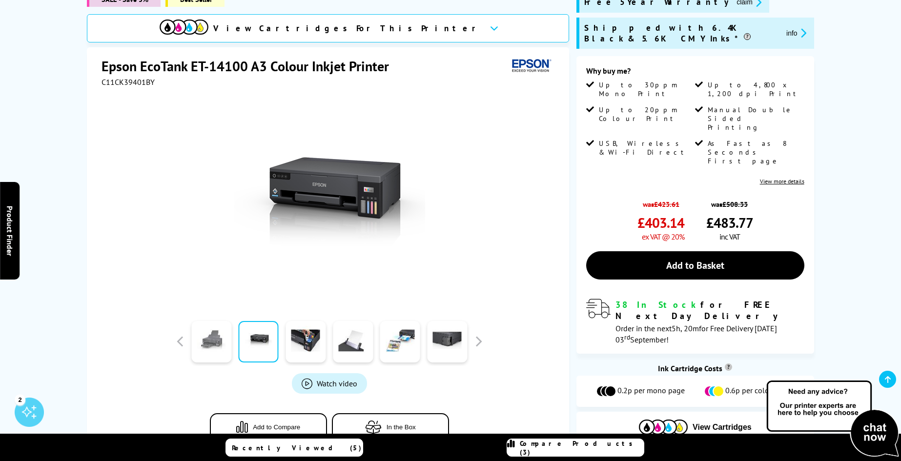
click at [203, 339] on link at bounding box center [211, 341] width 40 height 41
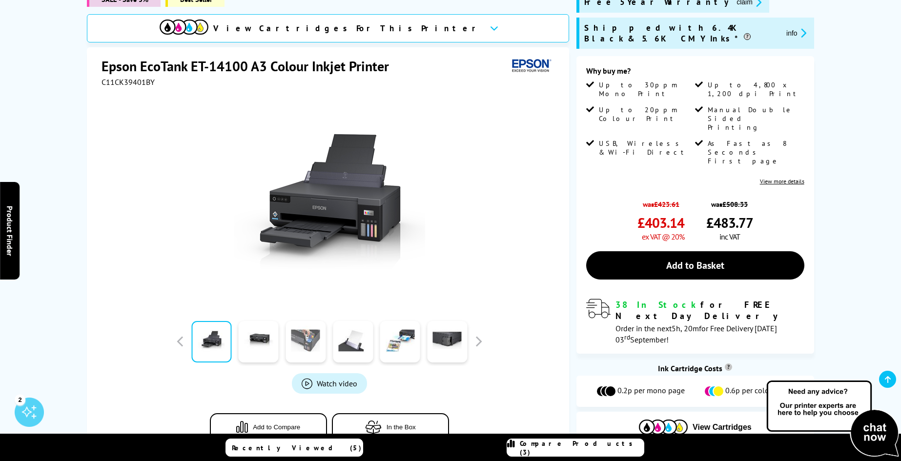
click at [302, 337] on link at bounding box center [306, 341] width 40 height 41
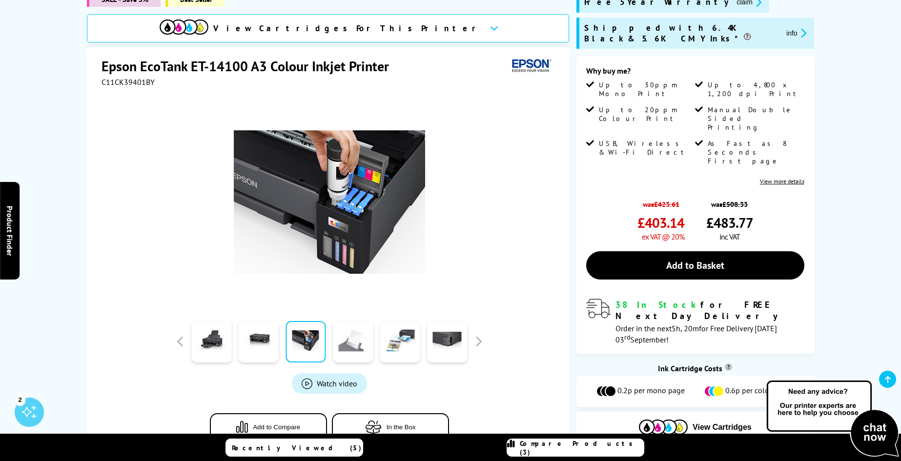
click at [348, 346] on link at bounding box center [353, 341] width 40 height 41
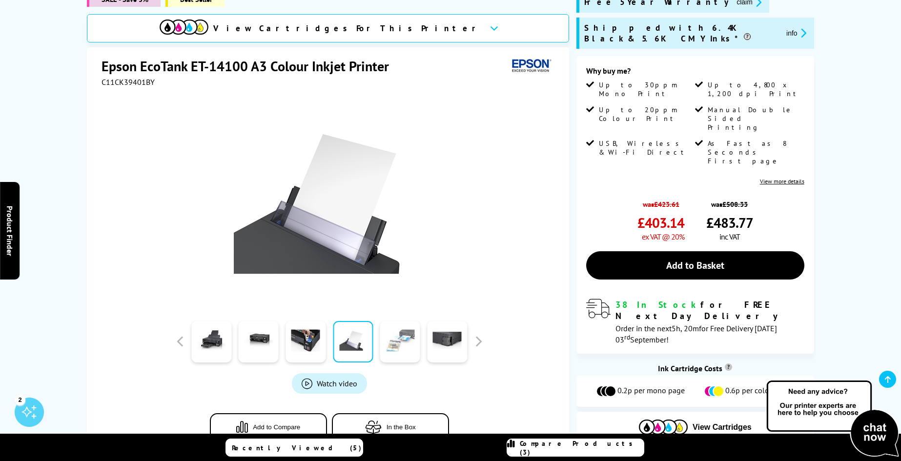
click at [403, 344] on link at bounding box center [400, 341] width 40 height 41
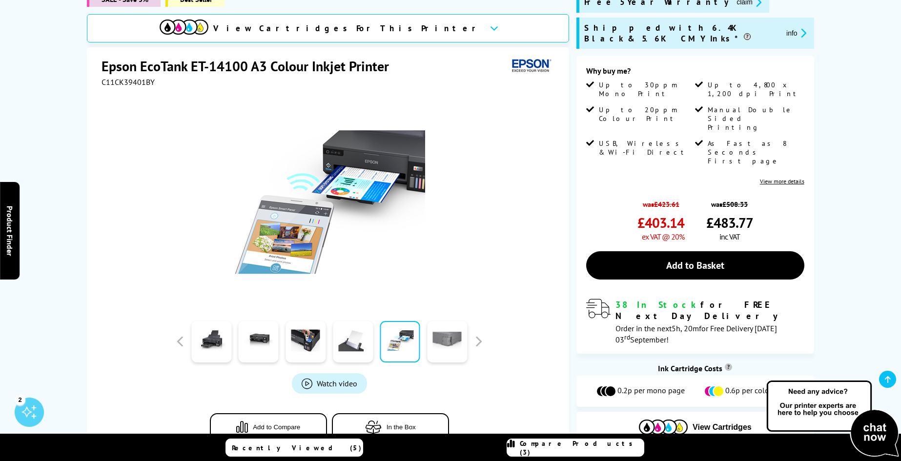
click at [447, 342] on link at bounding box center [447, 341] width 40 height 41
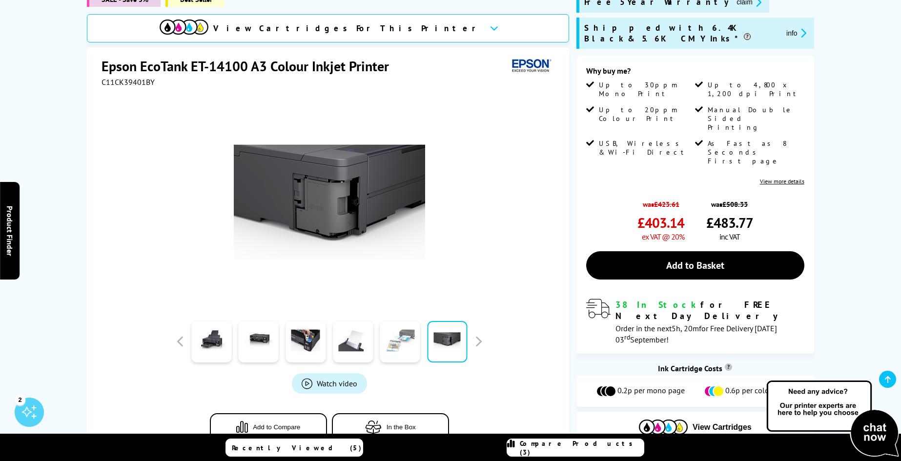
click at [399, 342] on link at bounding box center [400, 341] width 40 height 41
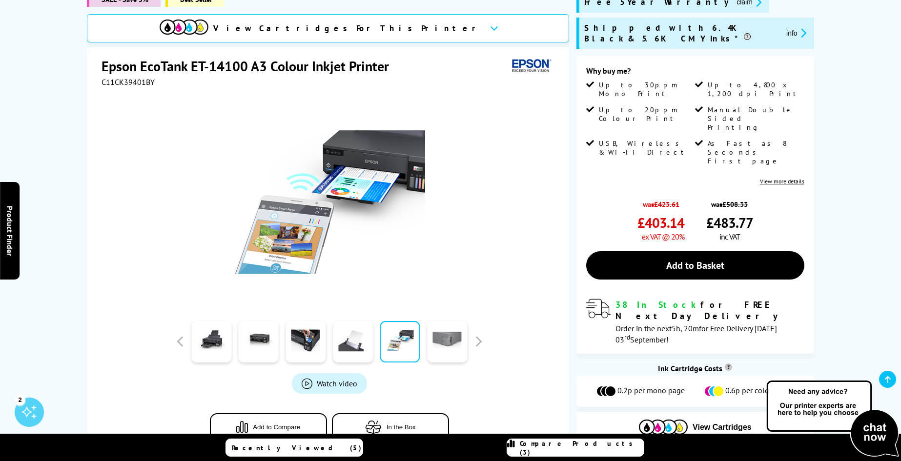
click at [441, 341] on link at bounding box center [447, 341] width 40 height 41
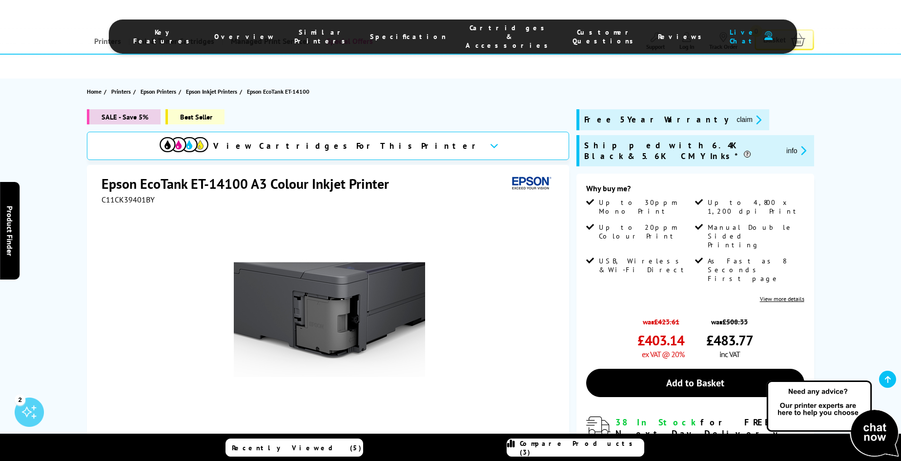
scroll to position [0, 0]
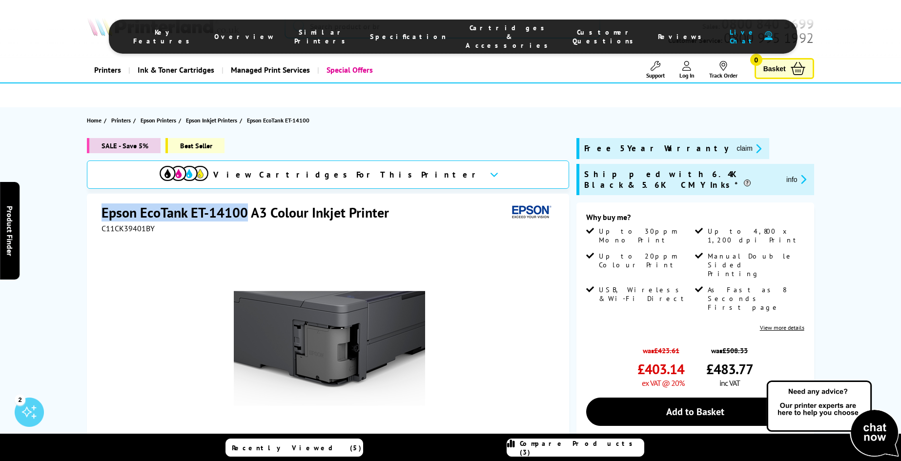
drag, startPoint x: 246, startPoint y: 214, endPoint x: 101, endPoint y: 212, distance: 145.5
click at [101, 212] on div "Epson EcoTank ET-14100 A3 Colour Inkjet Printer C11CK39401BY Watch video Add to…" at bounding box center [328, 404] width 482 height 421
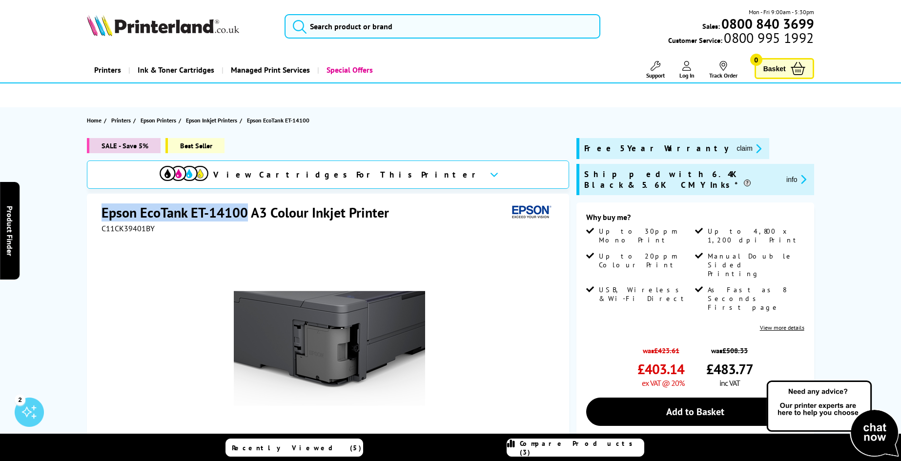
copy h1 "Epson EcoTank ET-14100"
